Goal: Transaction & Acquisition: Purchase product/service

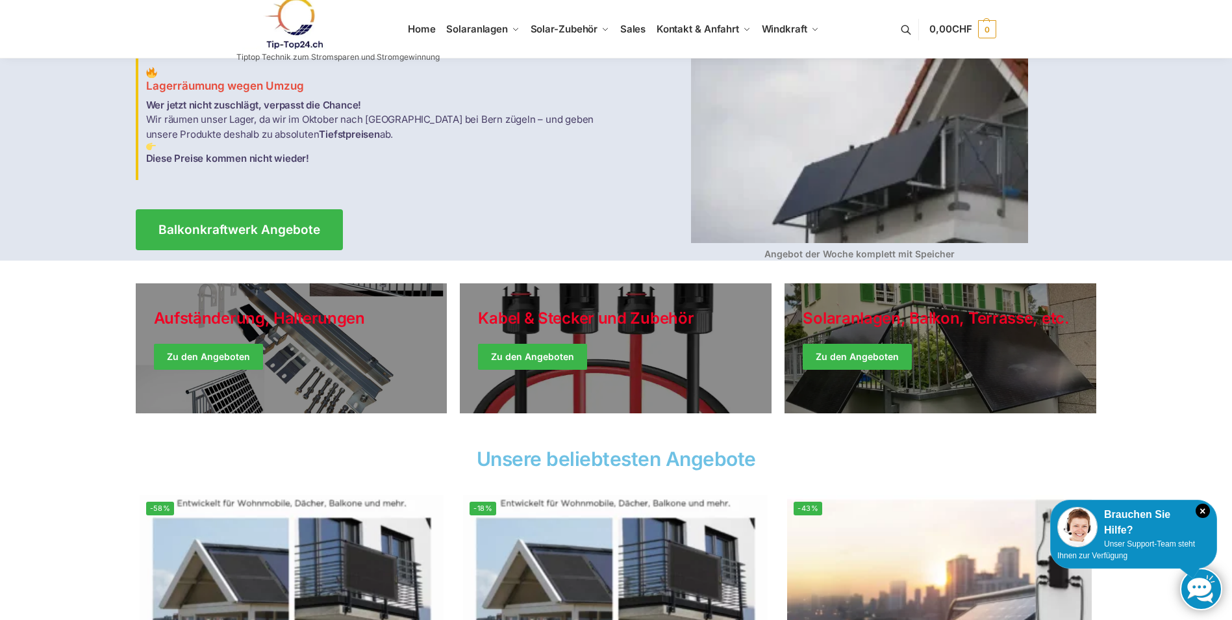
scroll to position [130, 0]
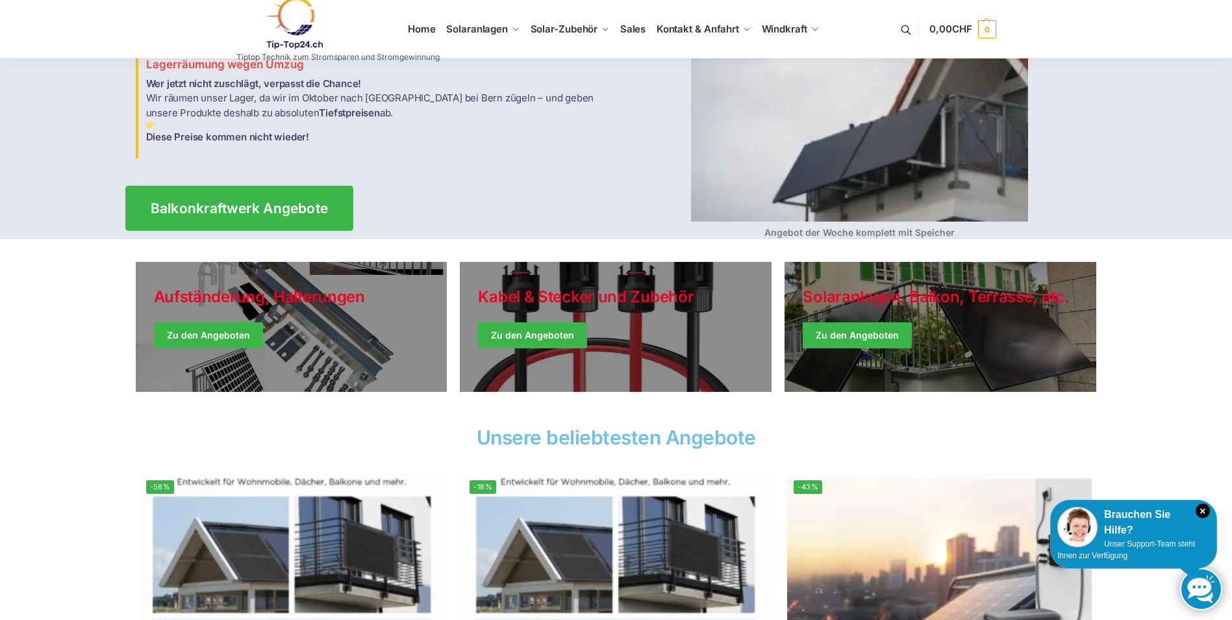
click at [250, 201] on span "Balkonkraftwerk Angebote" at bounding box center [239, 208] width 178 height 14
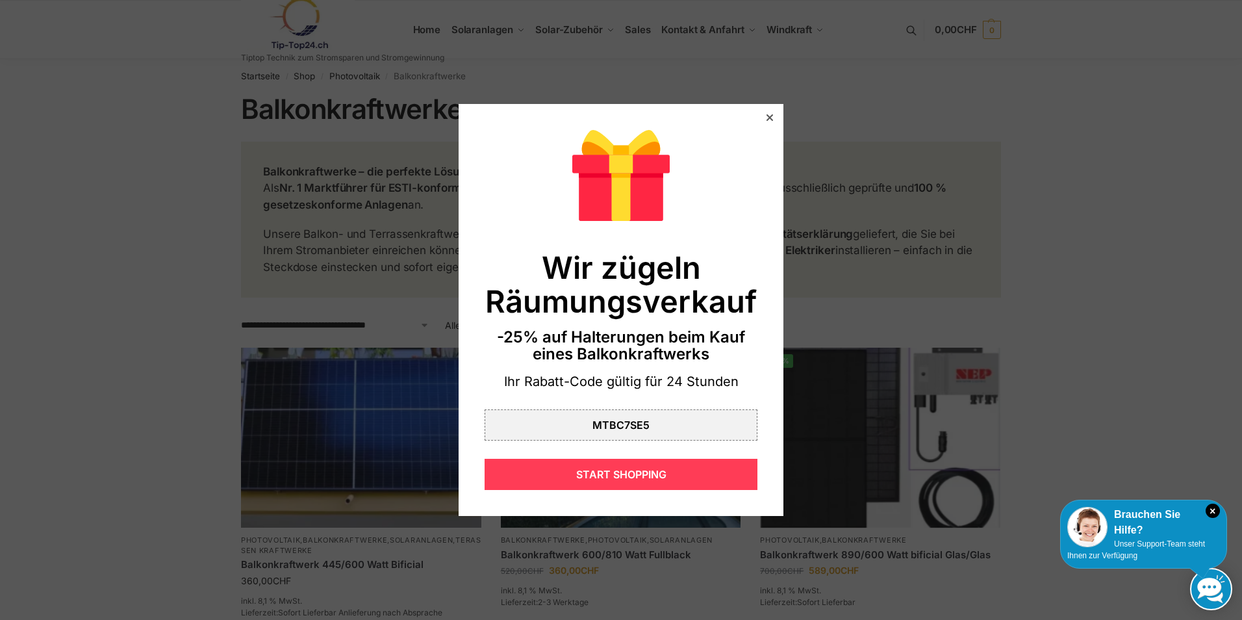
click at [594, 470] on div "START SHOPPING" at bounding box center [621, 474] width 273 height 31
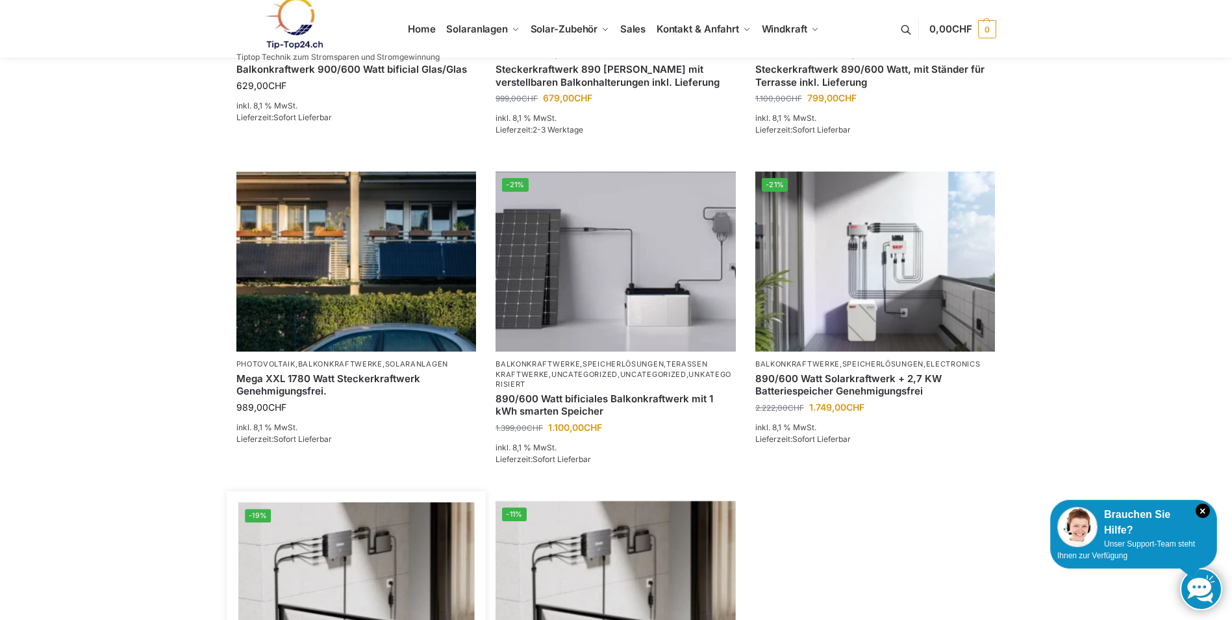
scroll to position [757, 0]
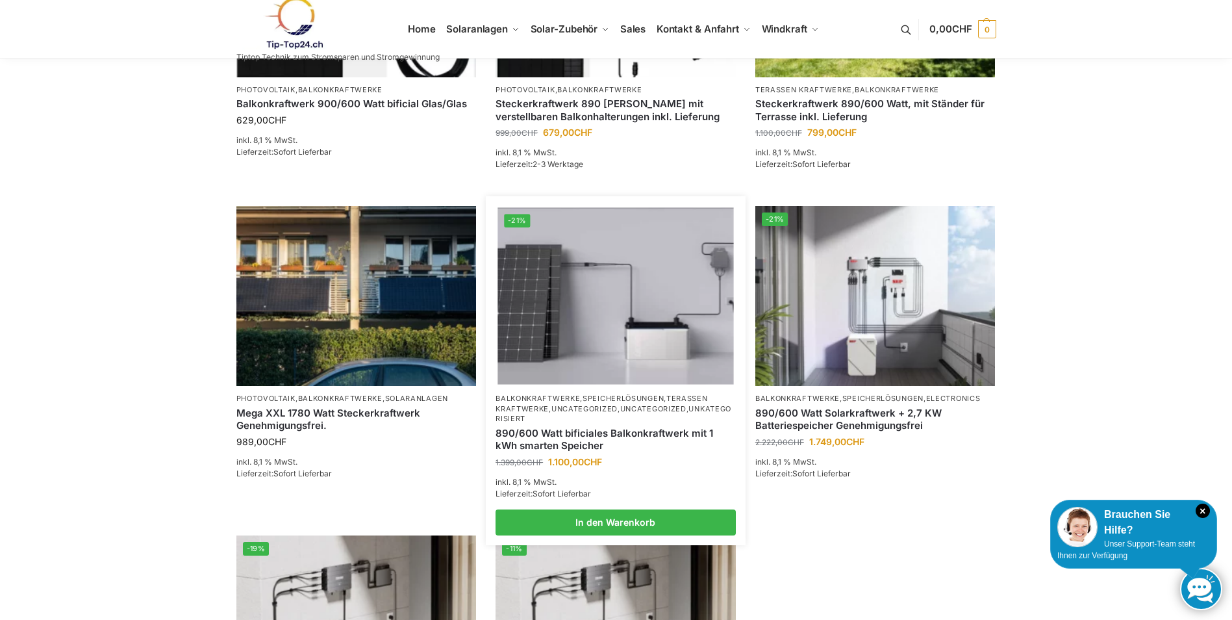
click at [543, 432] on link "890/600 Watt bificiales Balkonkraftwerk mit 1 kWh smarten Speicher" at bounding box center [616, 439] width 240 height 25
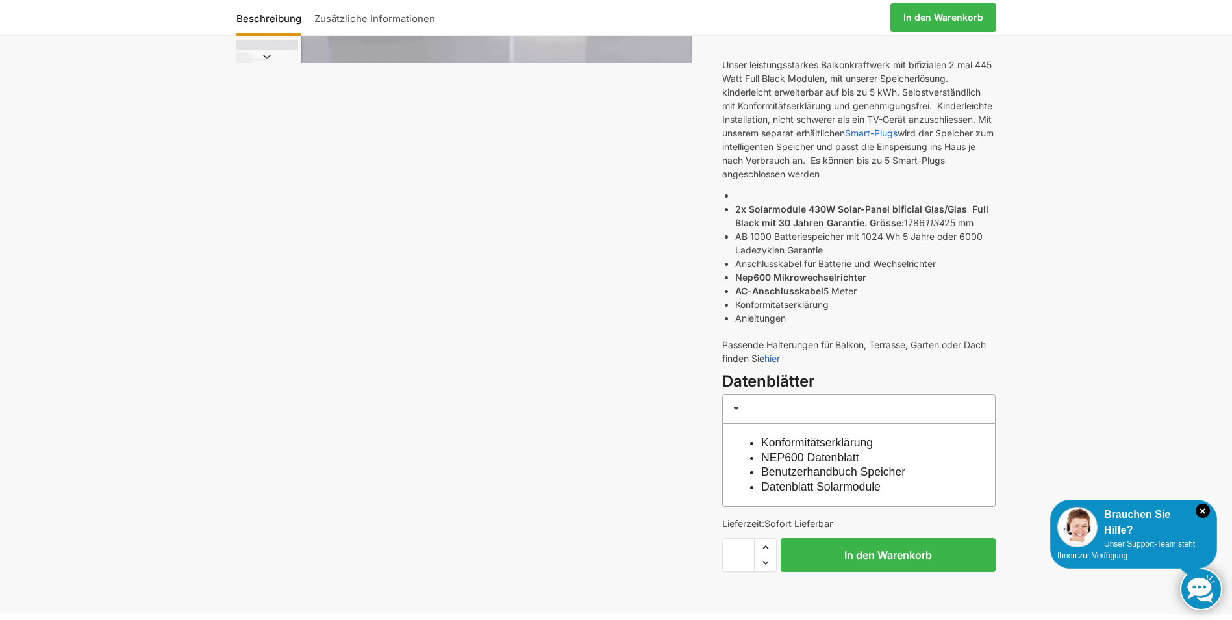
scroll to position [325, 0]
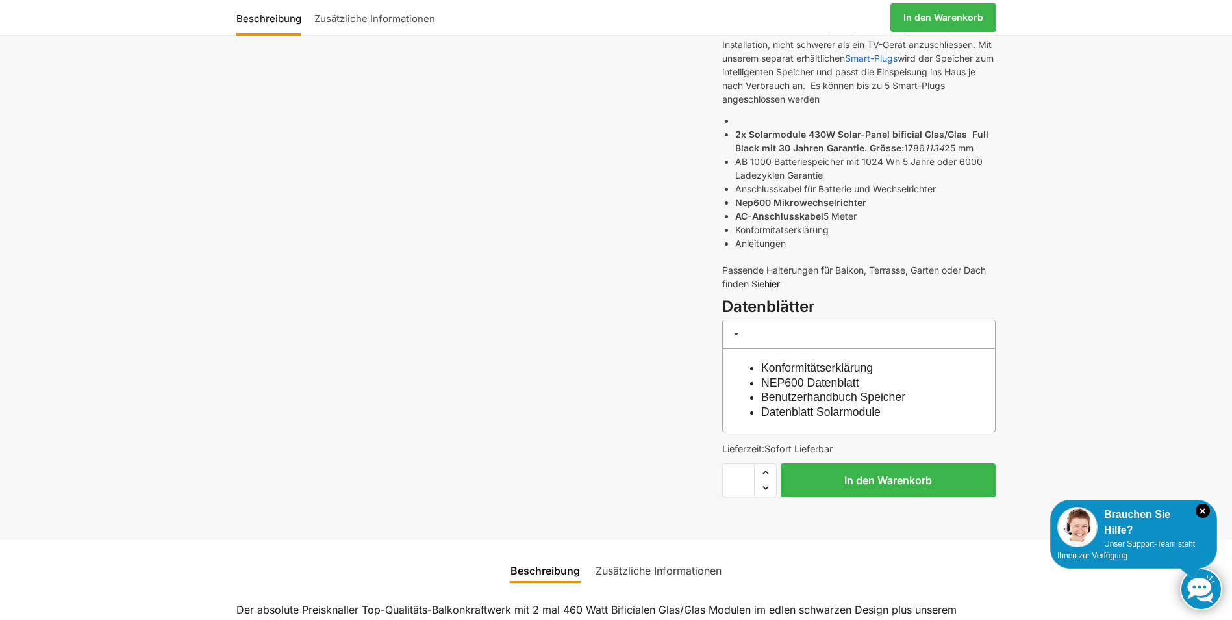
click at [770, 282] on link "hier" at bounding box center [773, 283] width 16 height 11
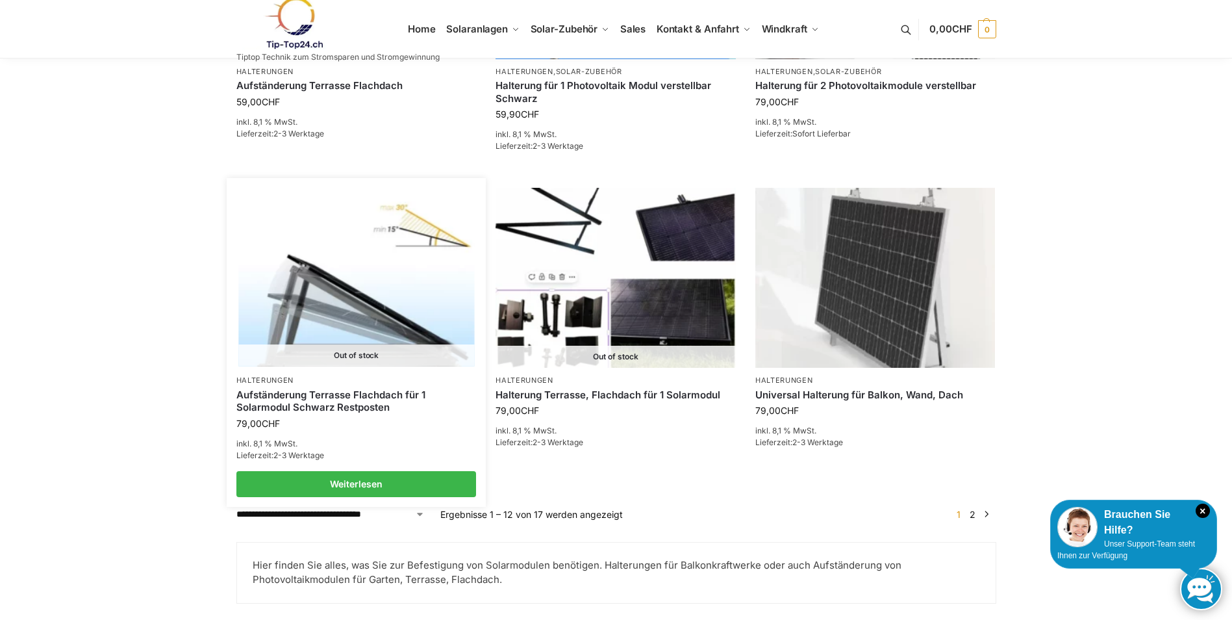
scroll to position [1234, 0]
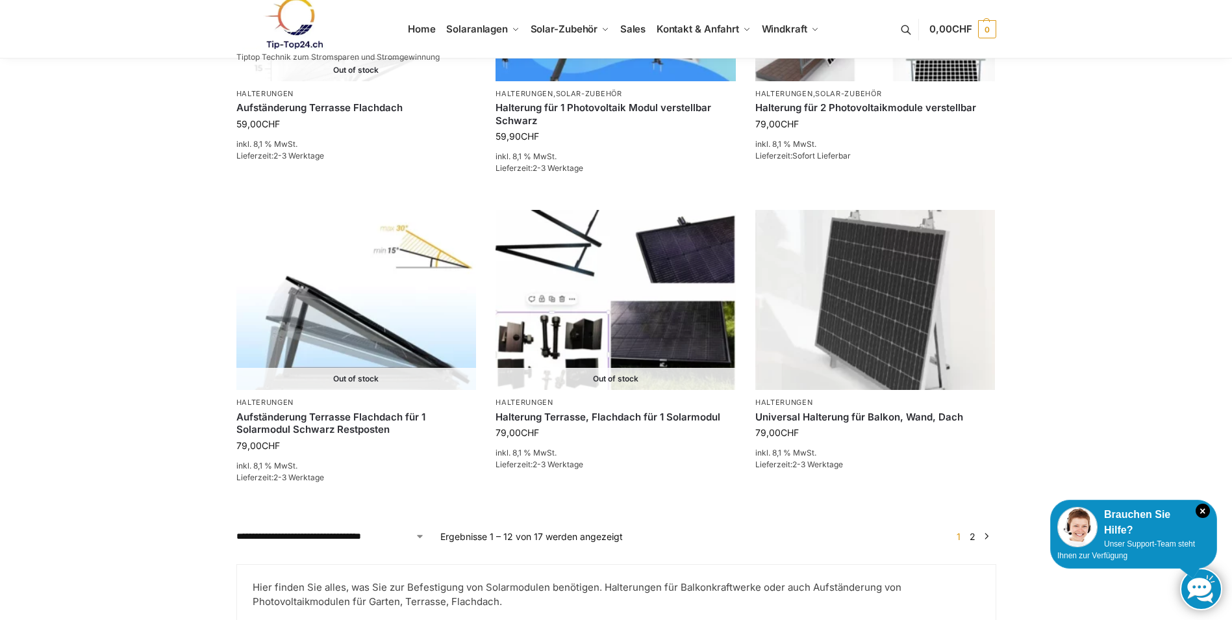
click at [973, 531] on link "2" at bounding box center [973, 536] width 12 height 11
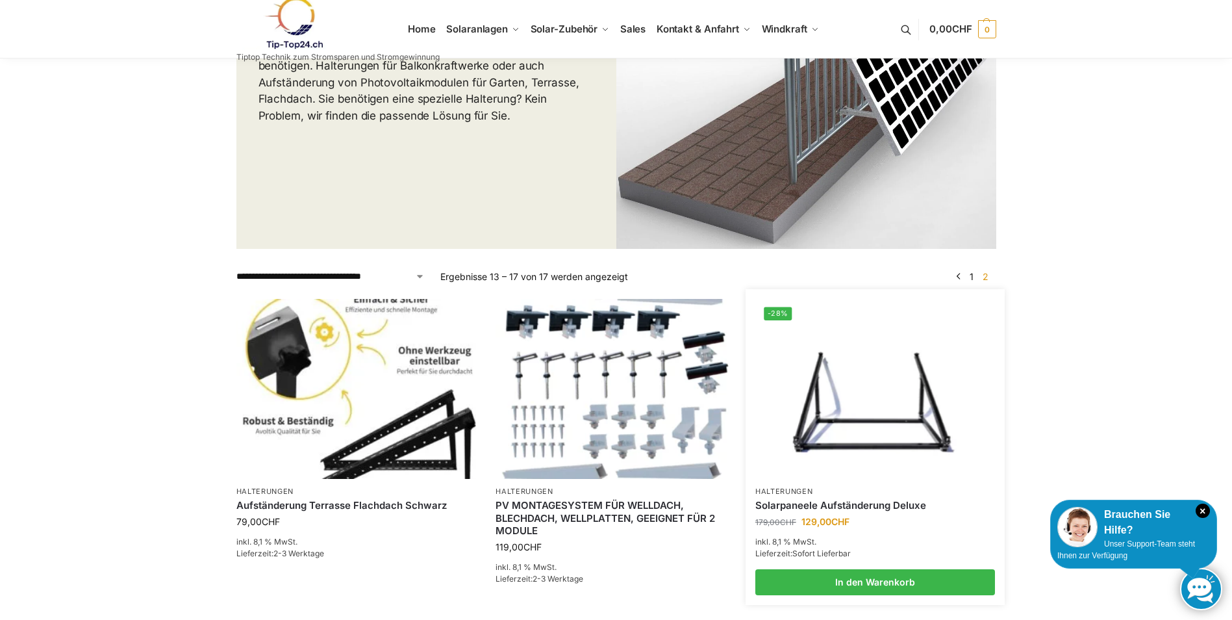
scroll to position [195, 0]
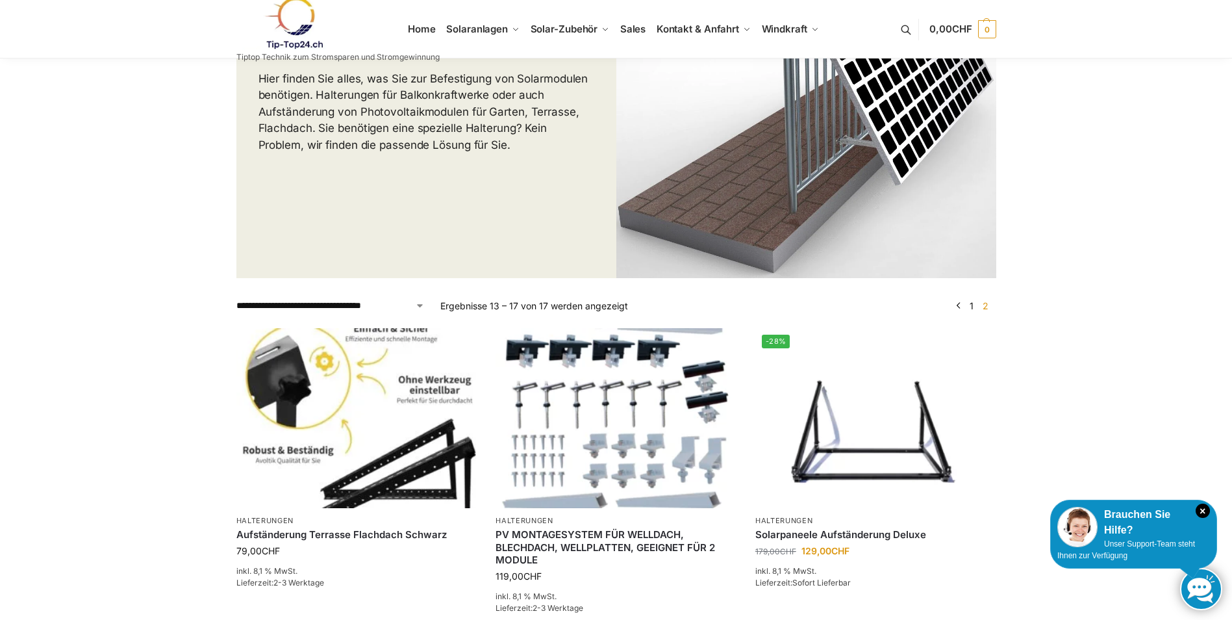
click at [960, 305] on link "←" at bounding box center [959, 306] width 10 height 14
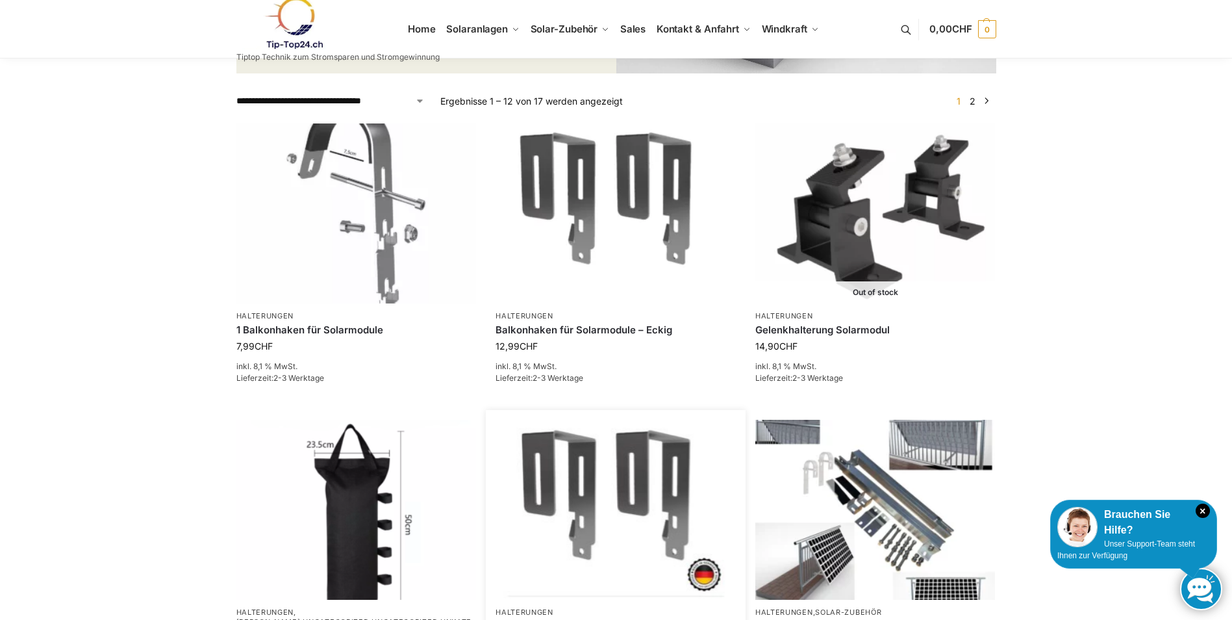
scroll to position [292, 0]
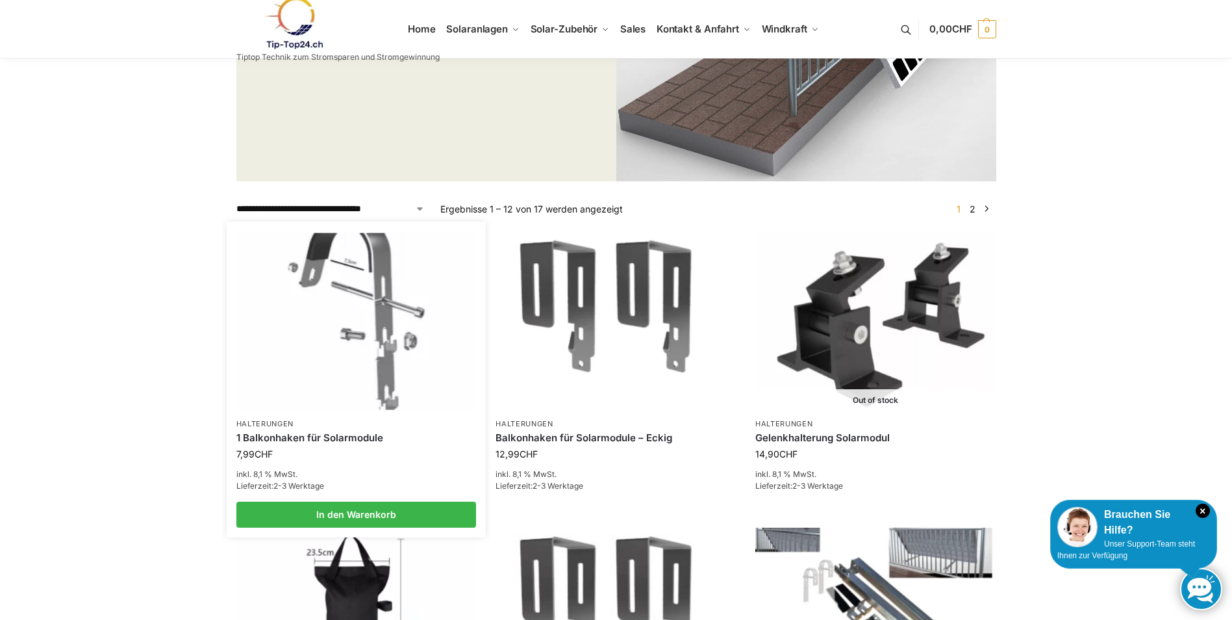
click at [388, 399] on img at bounding box center [356, 321] width 236 height 177
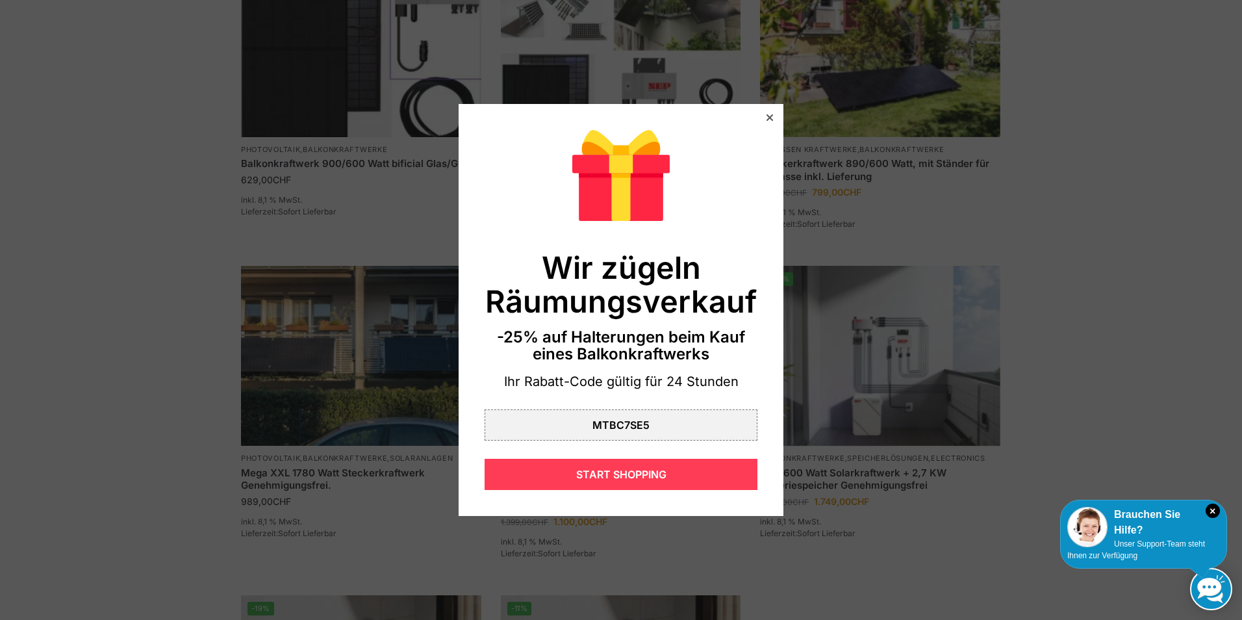
drag, startPoint x: 580, startPoint y: 470, endPoint x: 574, endPoint y: 464, distance: 8.3
click at [574, 464] on div "START SHOPPING" at bounding box center [621, 474] width 273 height 31
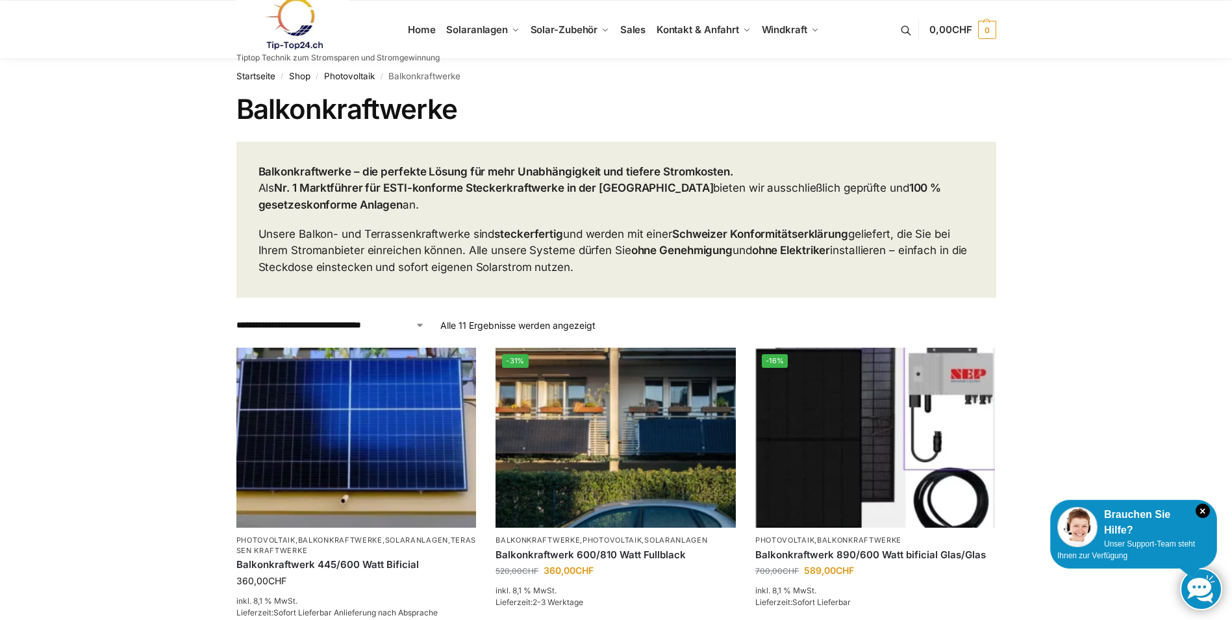
click at [424, 28] on link at bounding box center [337, 23] width 203 height 53
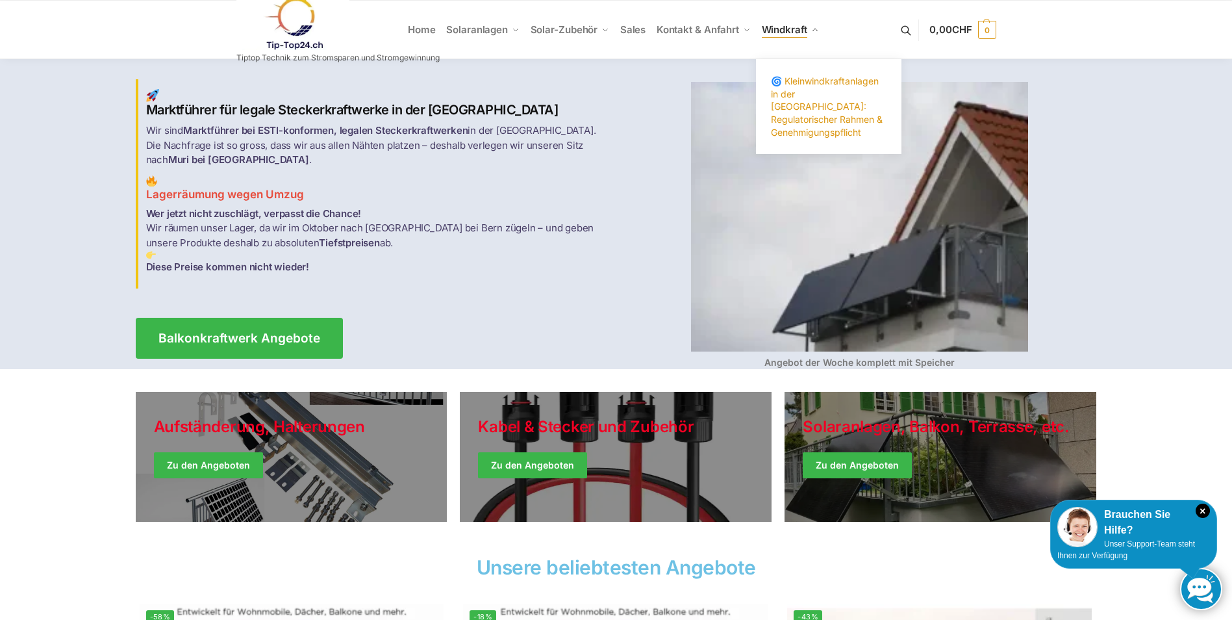
click at [809, 107] on span "🌀 Kleinwindkraftanlagen in der [GEOGRAPHIC_DATA]: Regulatorischer Rahmen & Gene…" at bounding box center [827, 106] width 112 height 62
click at [809, 108] on span "🌀 Kleinwindkraftanlagen in der [GEOGRAPHIC_DATA]: Regulatorischer Rahmen & Gene…" at bounding box center [827, 106] width 112 height 62
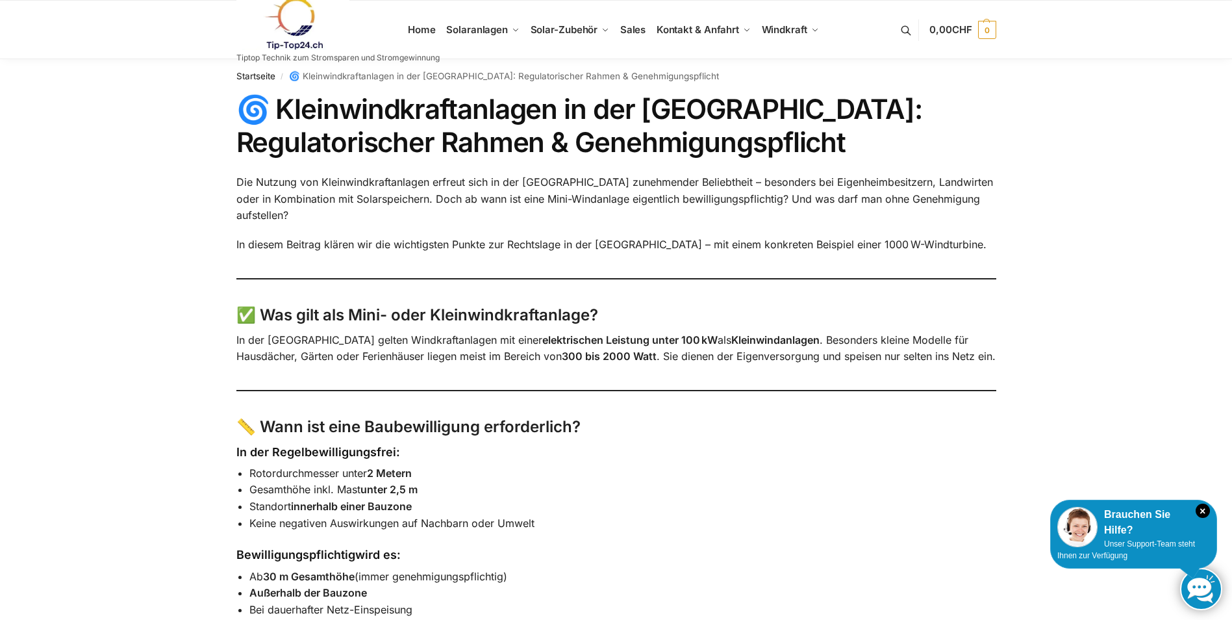
click at [314, 43] on img at bounding box center [293, 23] width 114 height 53
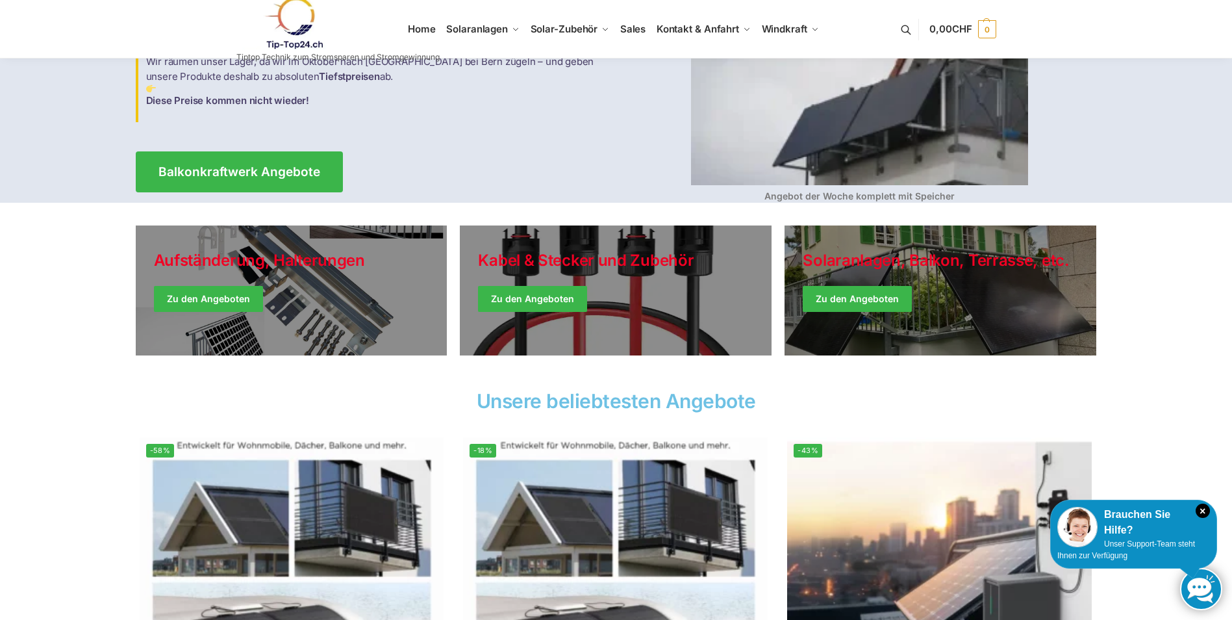
scroll to position [195, 0]
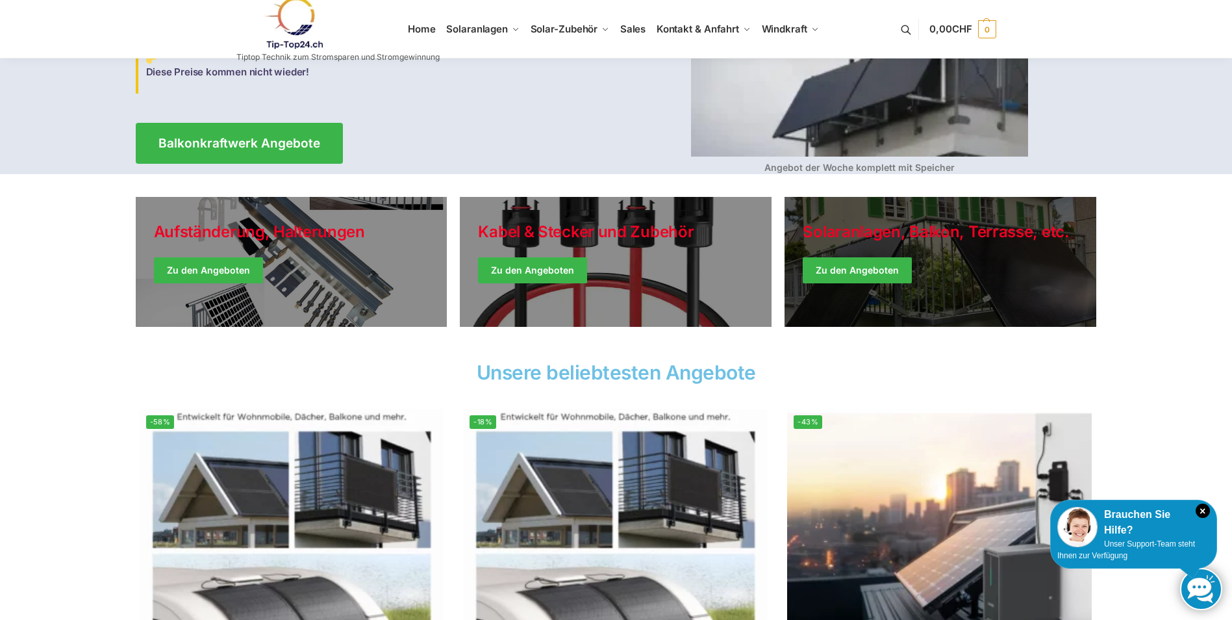
click at [826, 273] on link "Winter Jackets" at bounding box center [941, 262] width 312 height 130
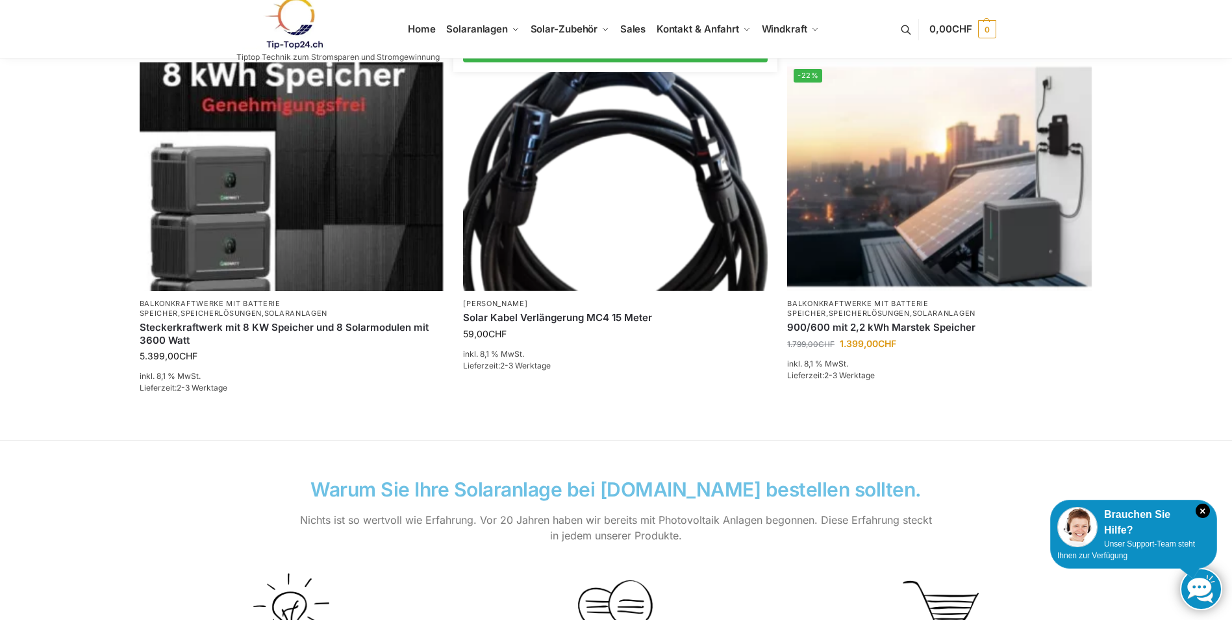
scroll to position [909, 0]
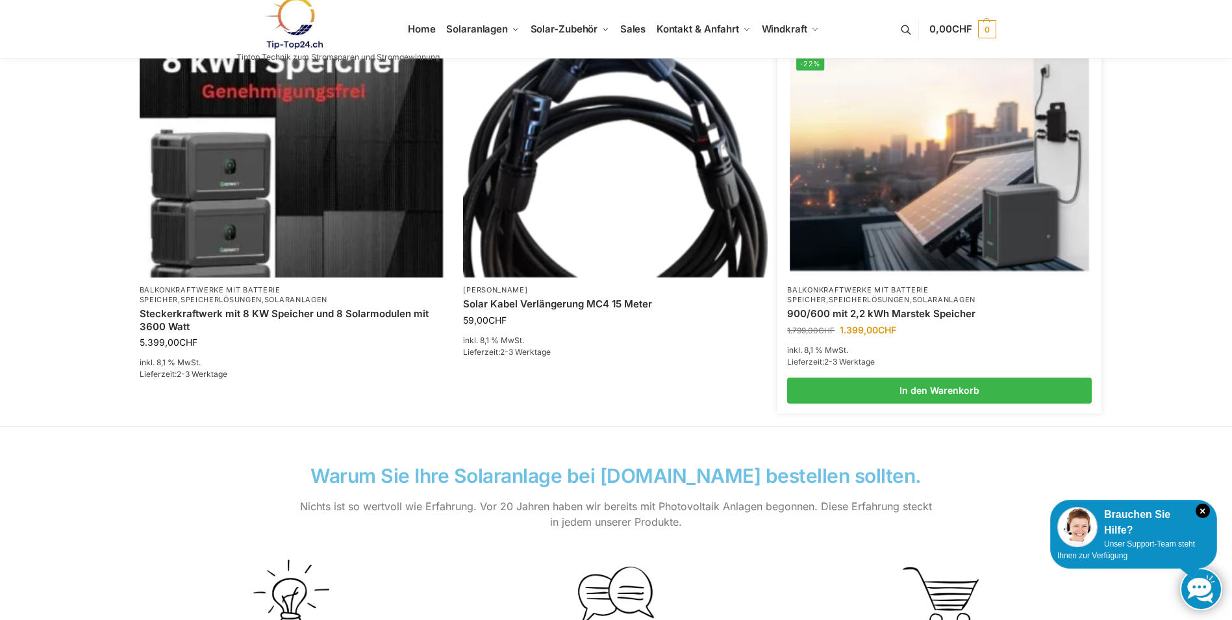
click at [839, 331] on span "1.799,00 CHF Ursprünglicher Preis war: 1.799,00 CHF 1.399,00 CHF Aktueller Prei…" at bounding box center [939, 330] width 305 height 14
click at [870, 312] on link "900/600 mit 2,2 kWh Marstek Speicher" at bounding box center [939, 313] width 305 height 13
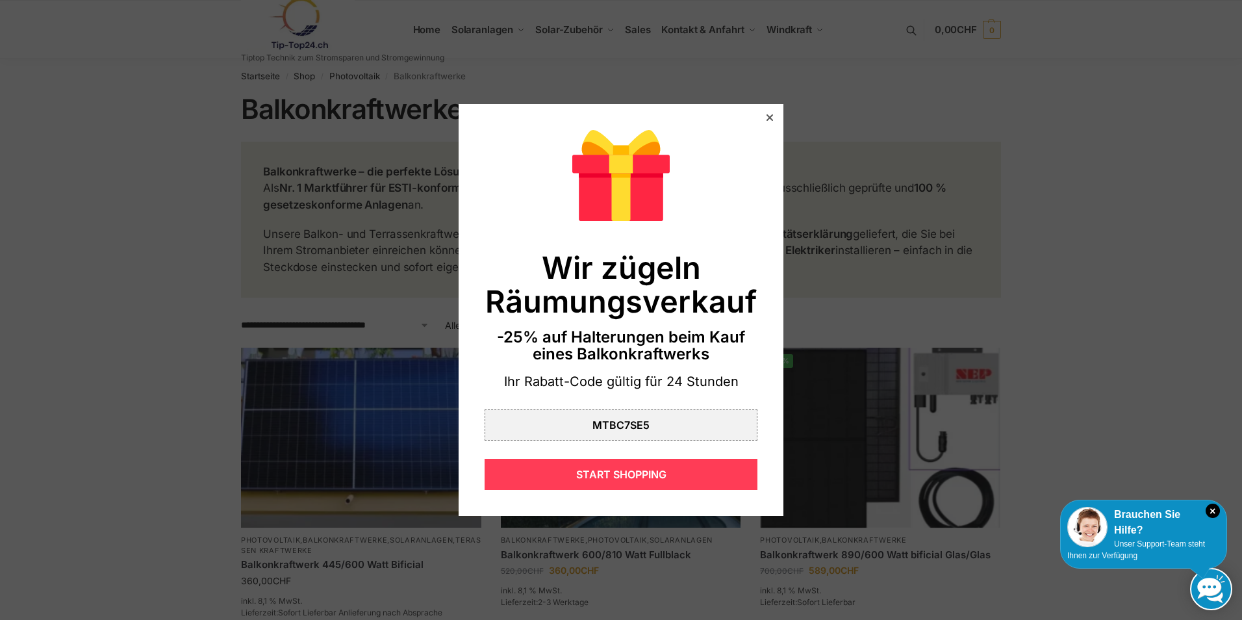
click at [583, 475] on div "START SHOPPING" at bounding box center [621, 474] width 273 height 31
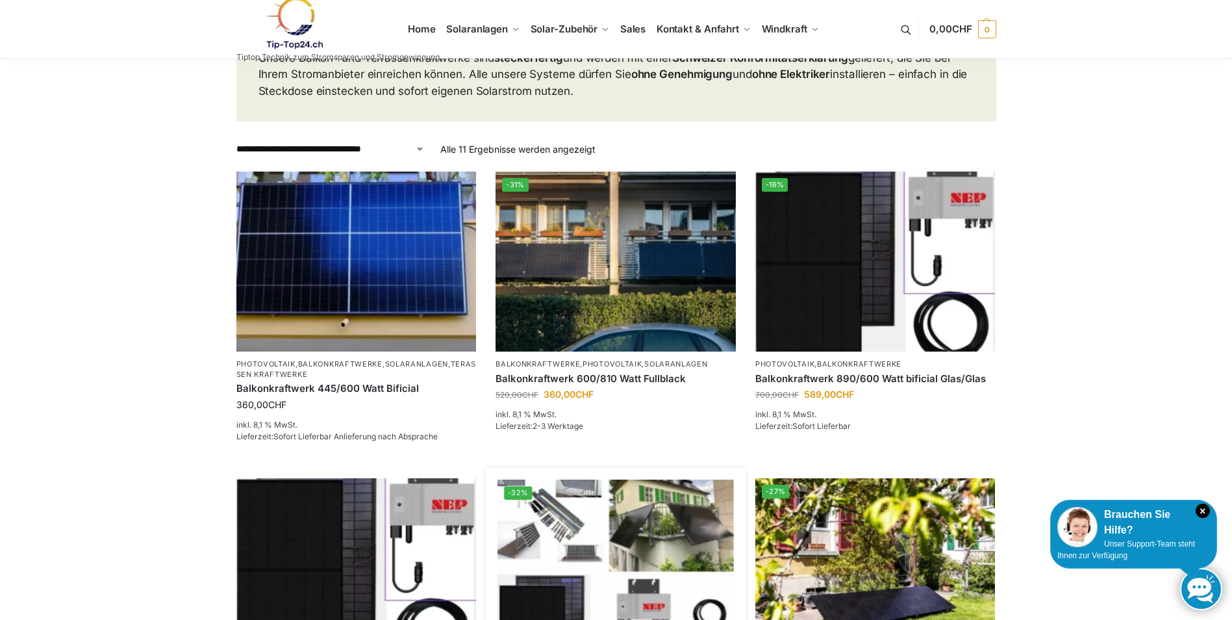
scroll to position [195, 0]
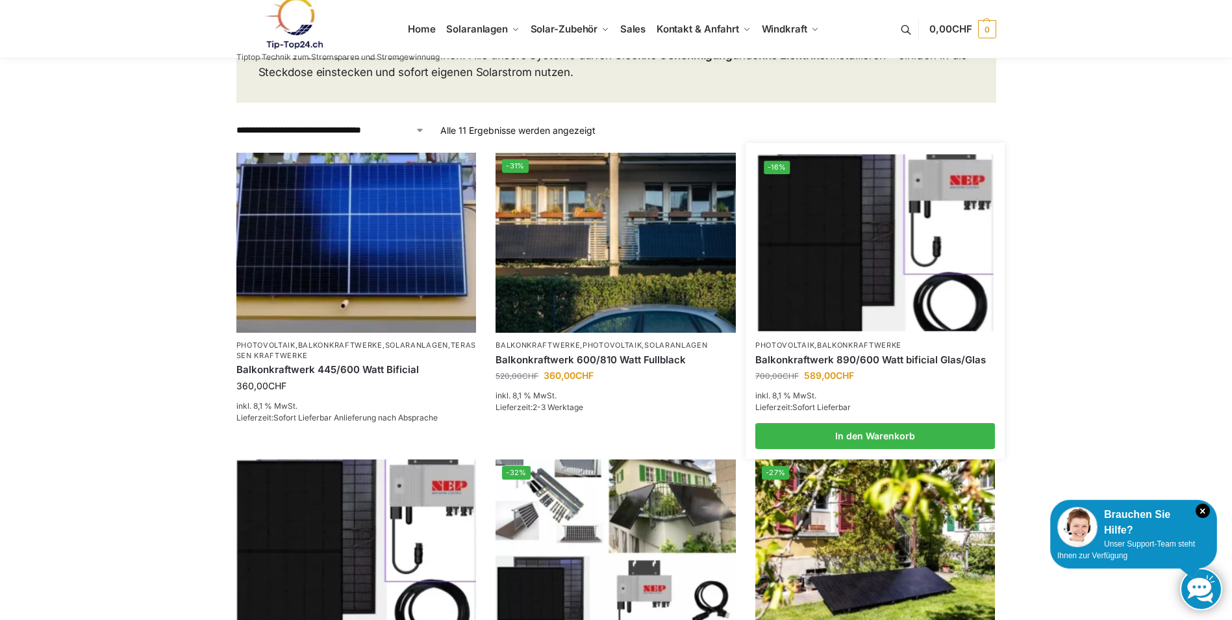
click at [854, 362] on link "Balkonkraftwerk 890/600 Watt bificial Glas/Glas" at bounding box center [875, 359] width 240 height 13
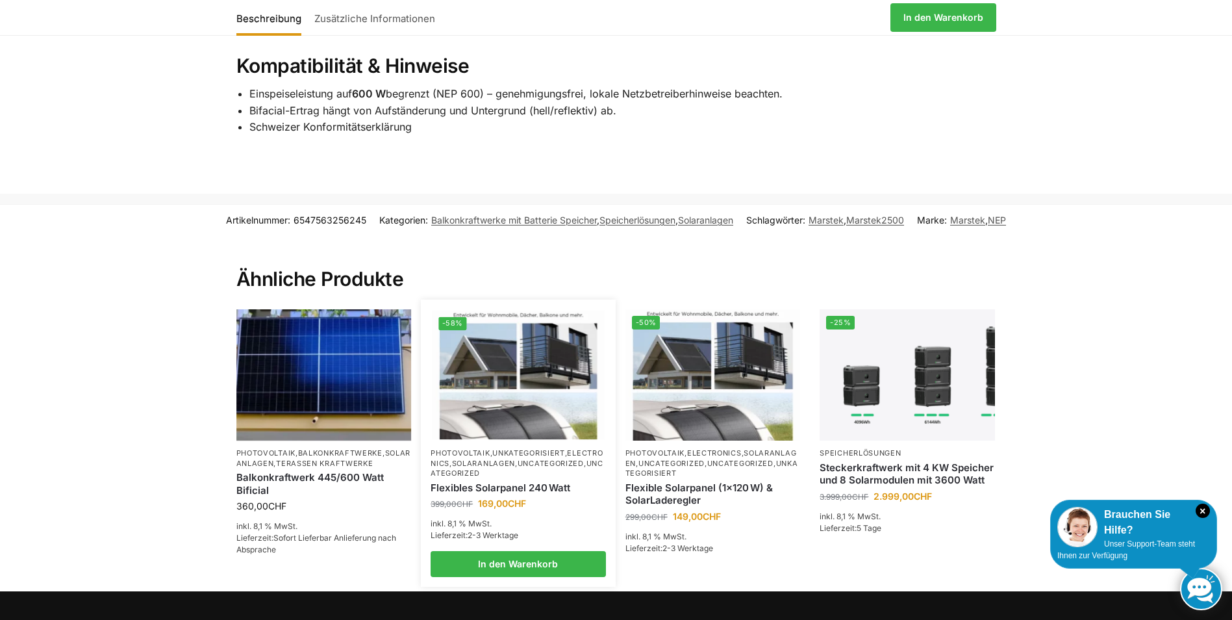
scroll to position [1884, 0]
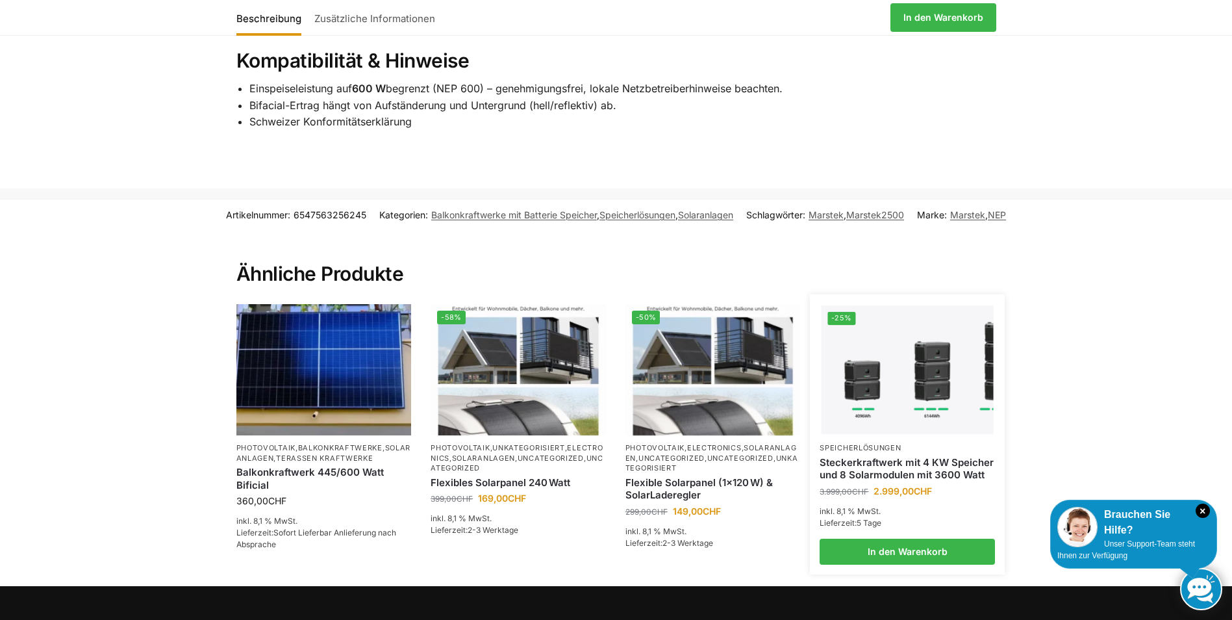
click at [863, 412] on img at bounding box center [908, 369] width 172 height 129
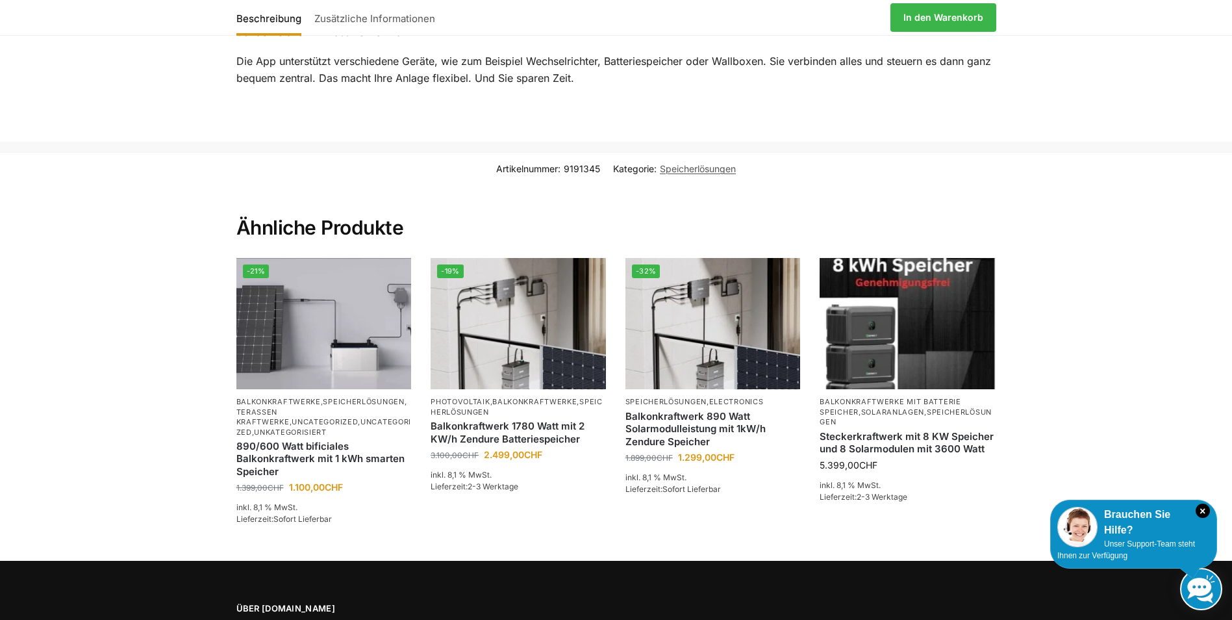
scroll to position [2209, 0]
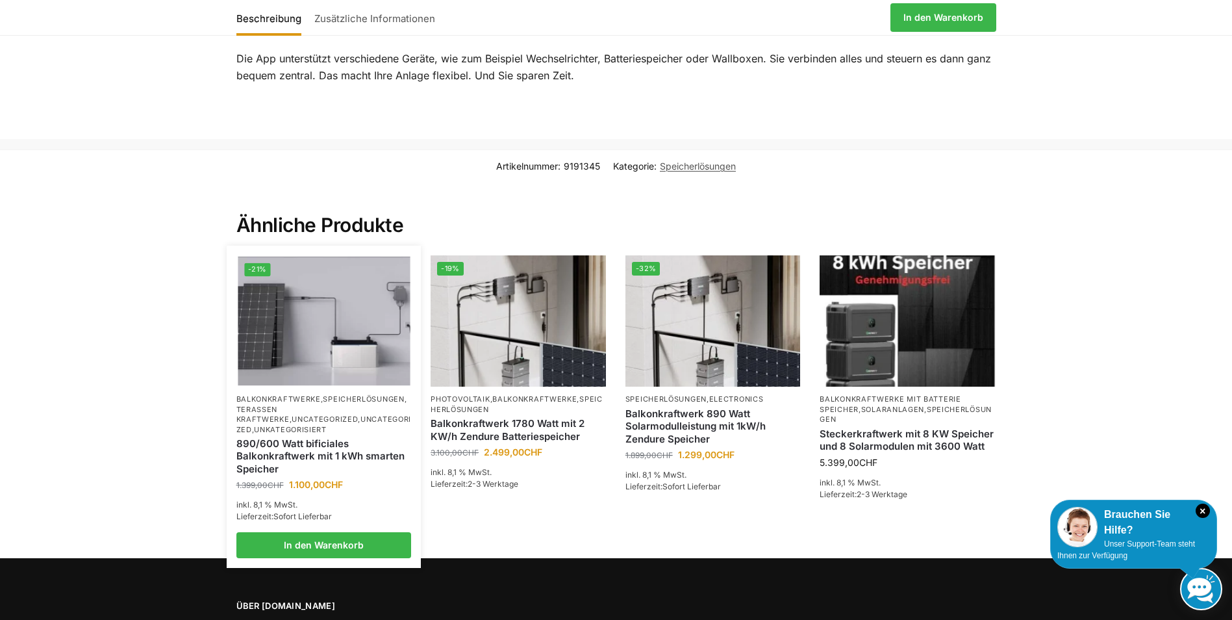
click at [311, 437] on link "890/600 Watt bificiales Balkonkraftwerk mit 1 kWh smarten Speicher" at bounding box center [323, 456] width 175 height 38
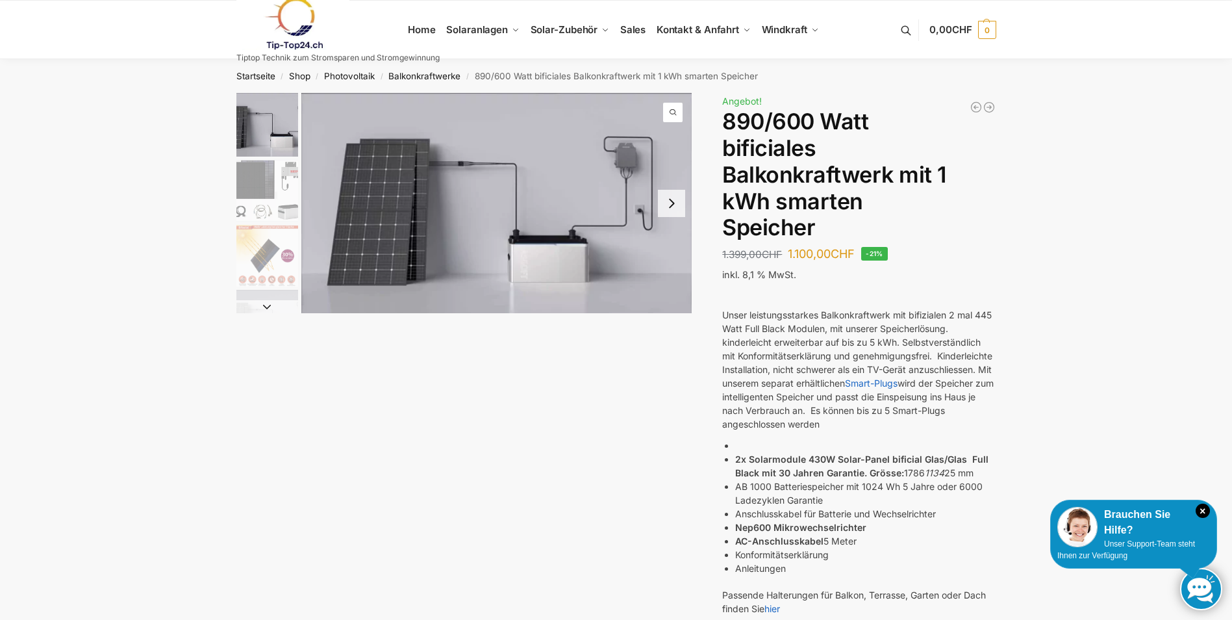
click at [264, 300] on button "Next slide" at bounding box center [267, 306] width 62 height 13
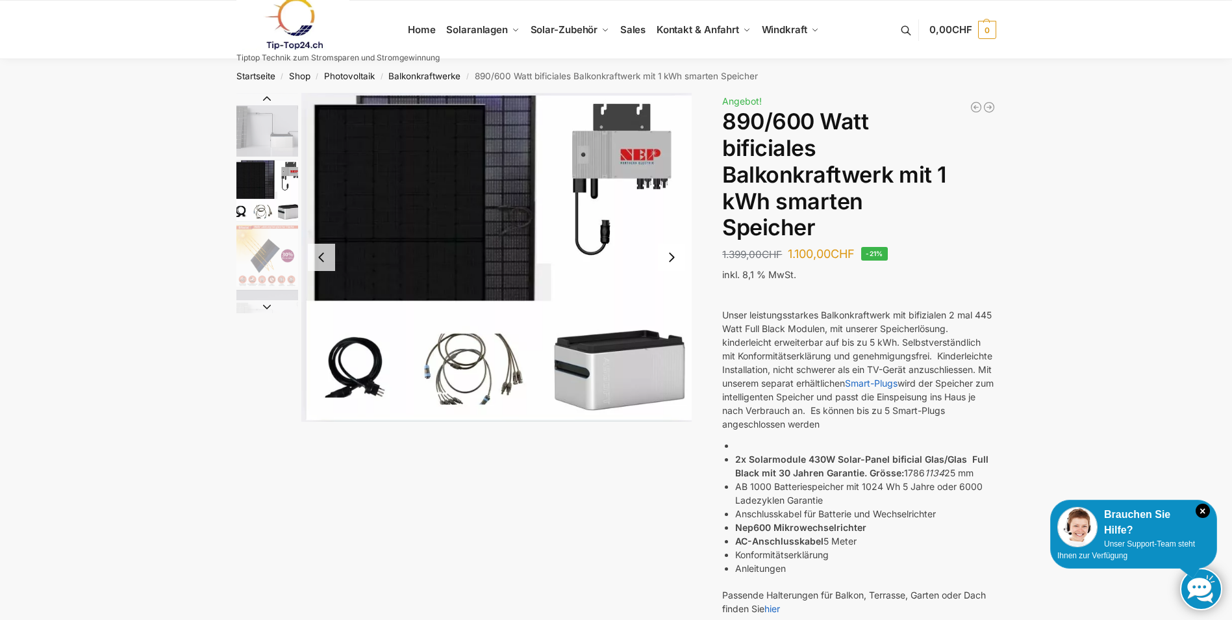
click at [253, 248] on img "3 / 7" at bounding box center [267, 256] width 62 height 62
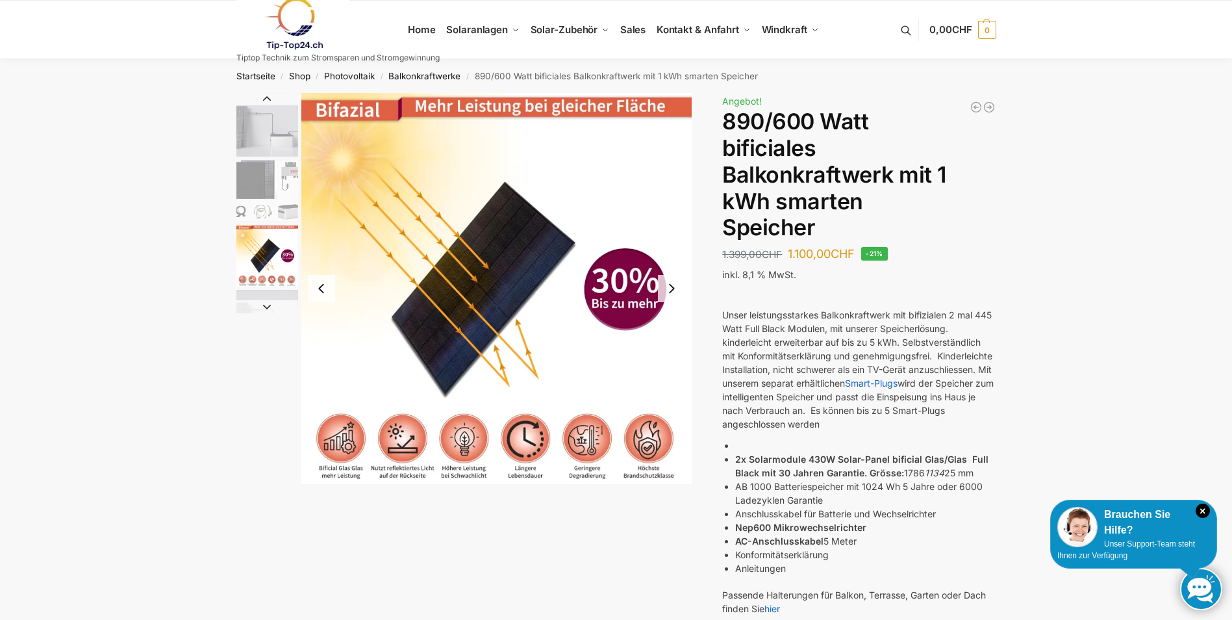
click at [272, 298] on img "4 / 7" at bounding box center [267, 321] width 62 height 62
click at [275, 201] on img "2 / 7" at bounding box center [267, 191] width 62 height 62
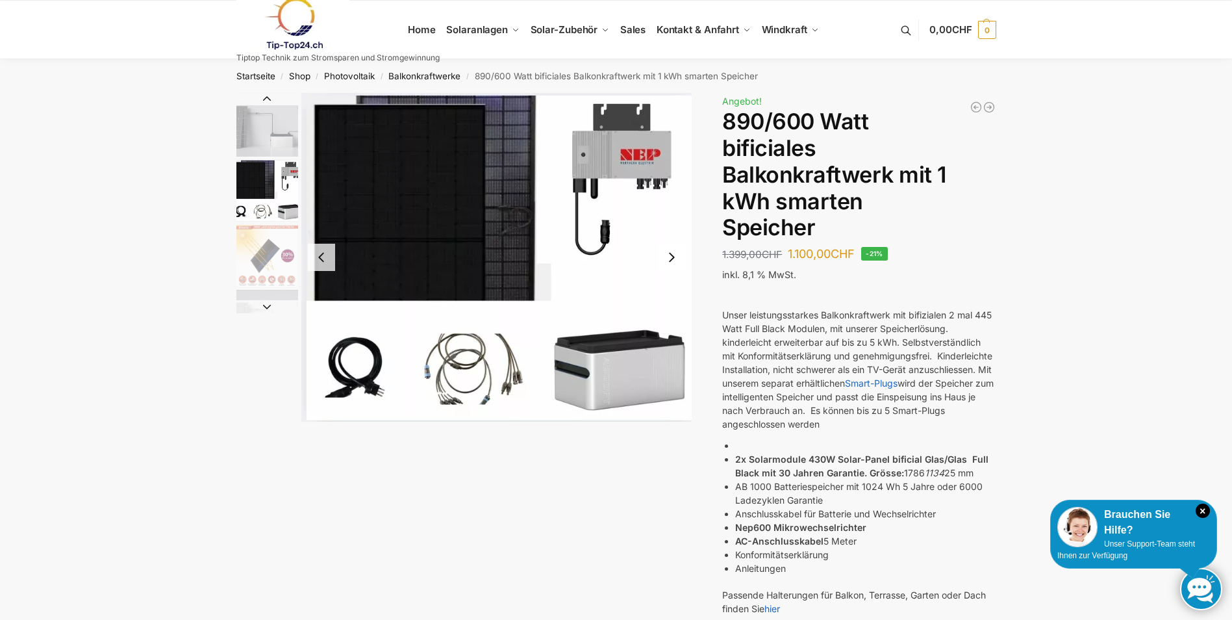
click at [266, 136] on img "1 / 7" at bounding box center [267, 125] width 62 height 64
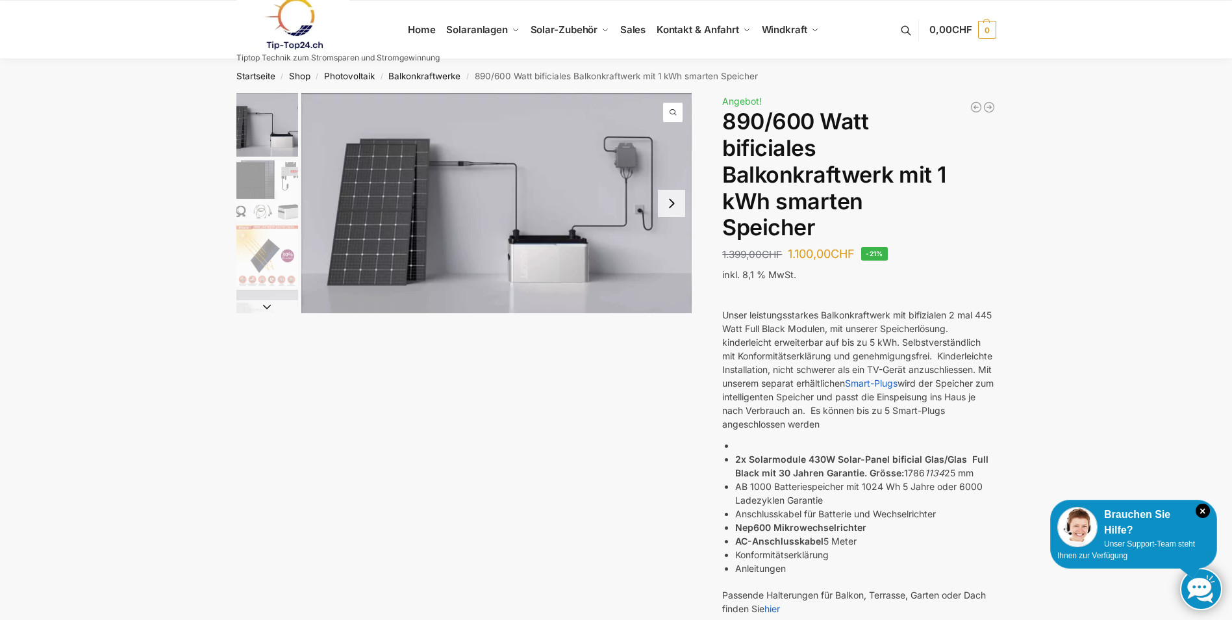
click at [666, 198] on button "Next slide" at bounding box center [671, 203] width 27 height 27
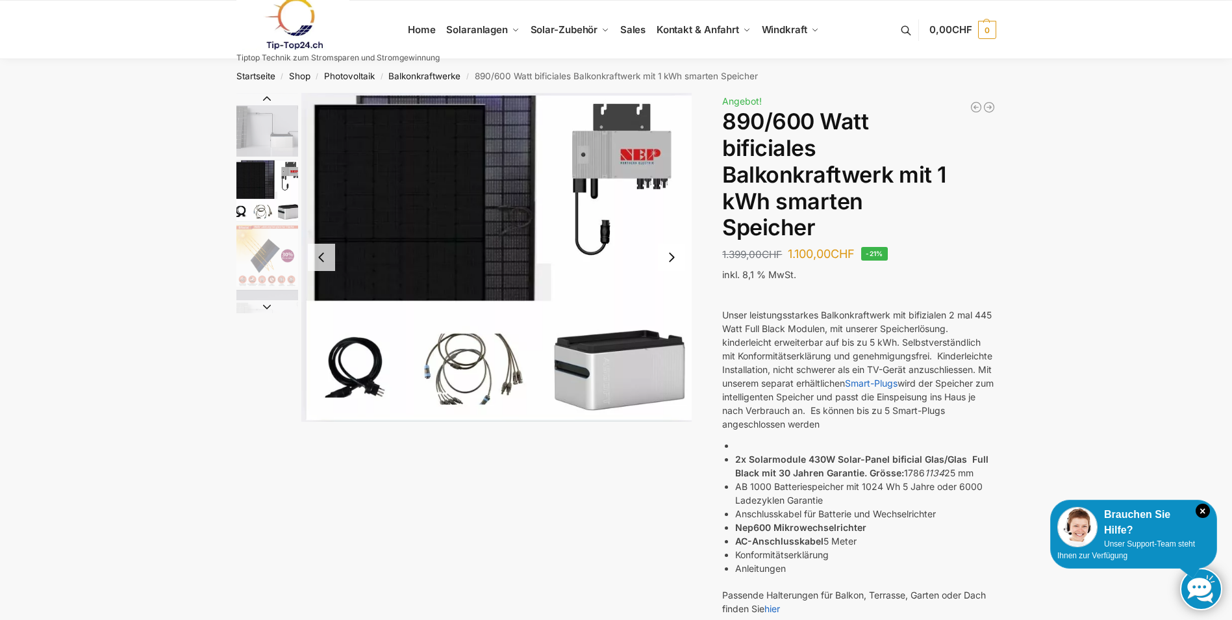
click at [660, 199] on img "2 / 7" at bounding box center [496, 257] width 391 height 329
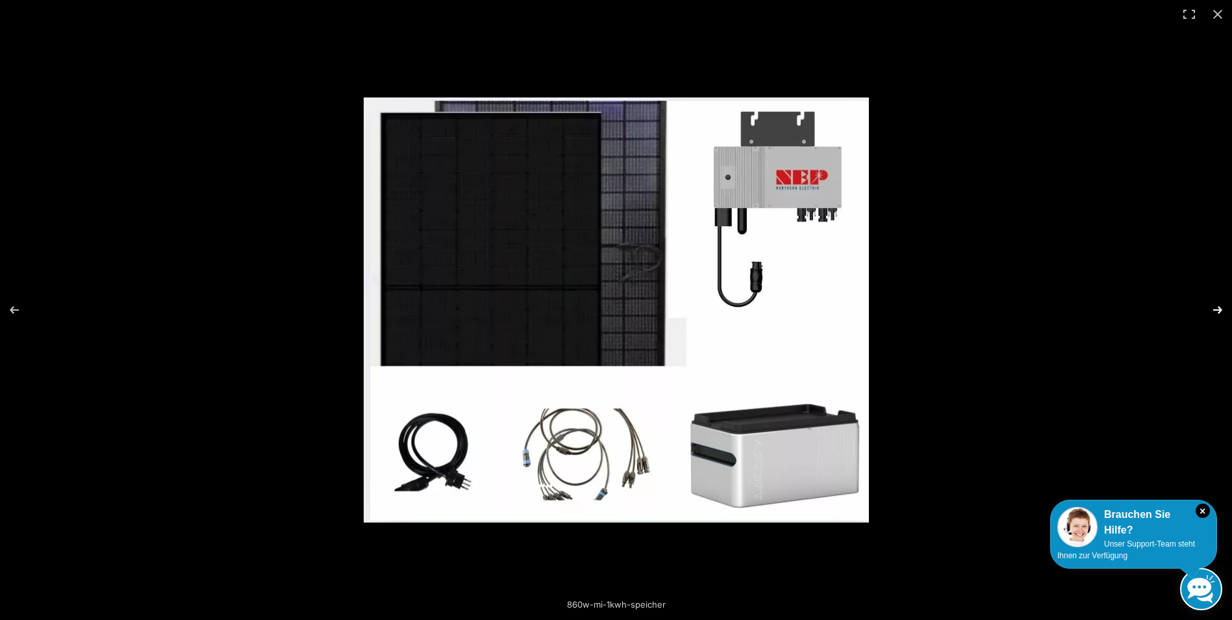
click at [1209, 306] on button "Next (arrow right)" at bounding box center [1209, 309] width 45 height 65
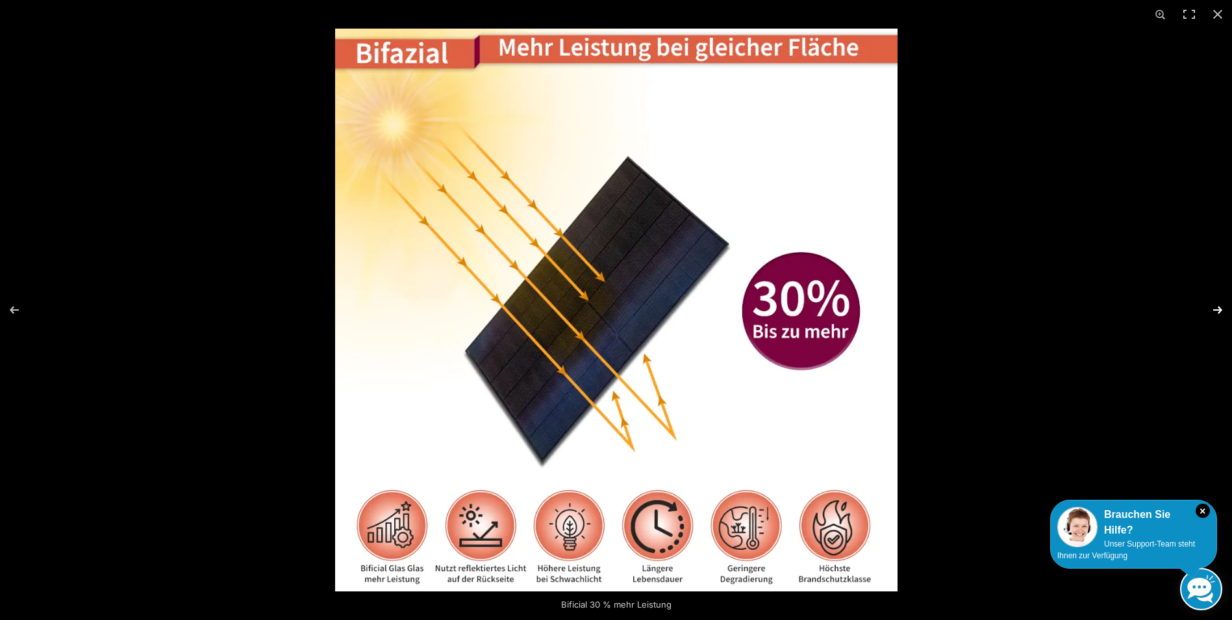
click at [1192, 304] on button "Next (arrow right)" at bounding box center [1209, 309] width 45 height 65
